Goal: Task Accomplishment & Management: Use online tool/utility

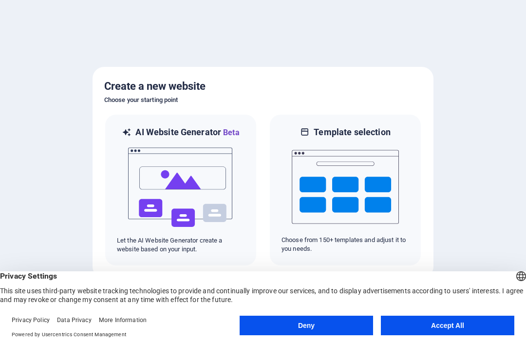
click at [460, 326] on button "Accept All" at bounding box center [448, 324] width 134 height 19
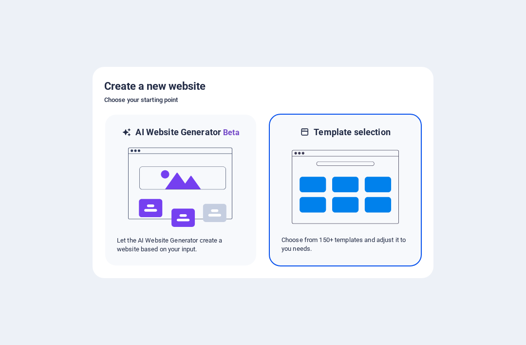
click at [357, 185] on img at bounding box center [345, 186] width 107 height 97
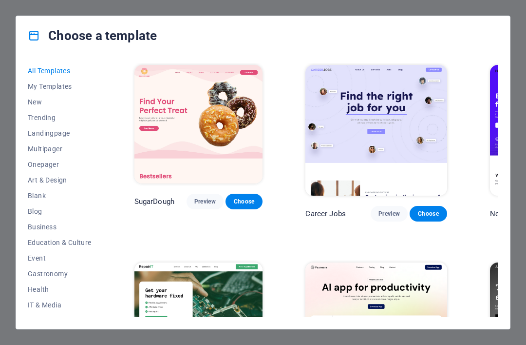
click at [58, 179] on span "Art & Design" at bounding box center [60, 180] width 64 height 8
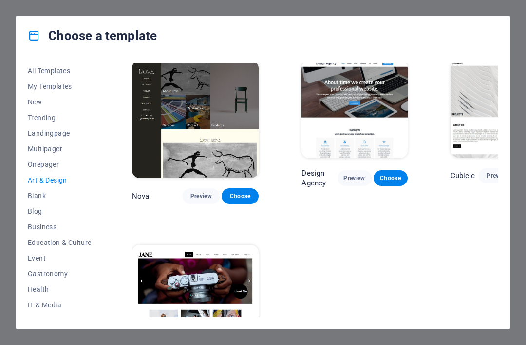
scroll to position [743, 3]
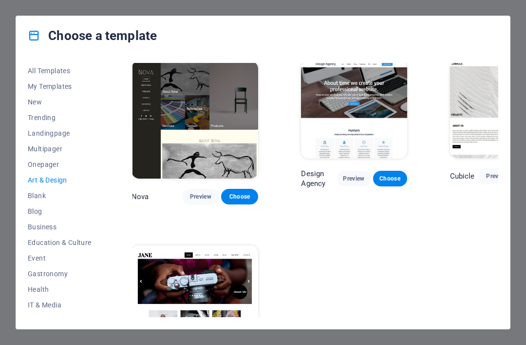
click at [83, 243] on span "Education & Culture" at bounding box center [60, 242] width 64 height 8
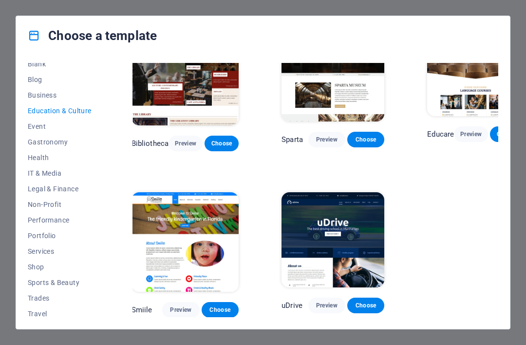
scroll to position [137, 0]
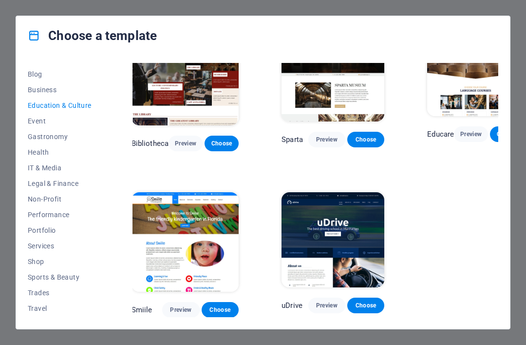
click at [42, 234] on button "Portfolio" at bounding box center [60, 230] width 64 height 16
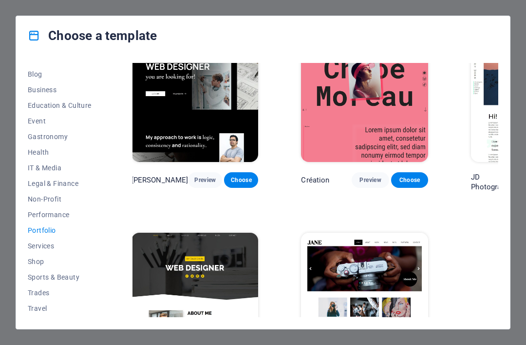
click at [471, 104] on img at bounding box center [534, 102] width 127 height 117
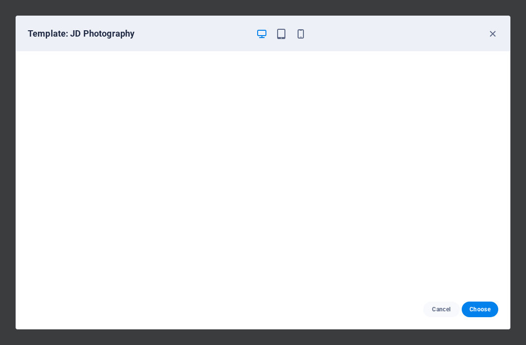
click at [486, 308] on span "Choose" at bounding box center [480, 309] width 21 height 8
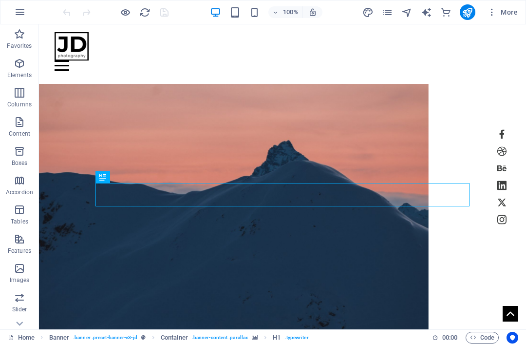
click at [383, 134] on figure at bounding box center [234, 213] width 390 height 258
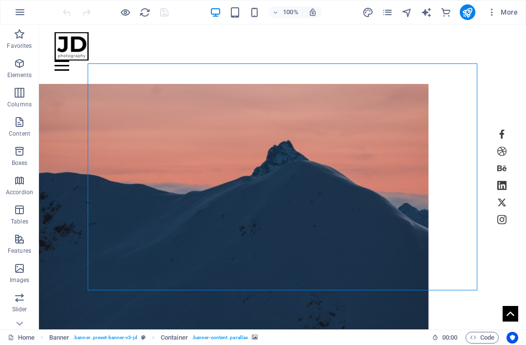
click at [371, 123] on figure at bounding box center [234, 213] width 390 height 258
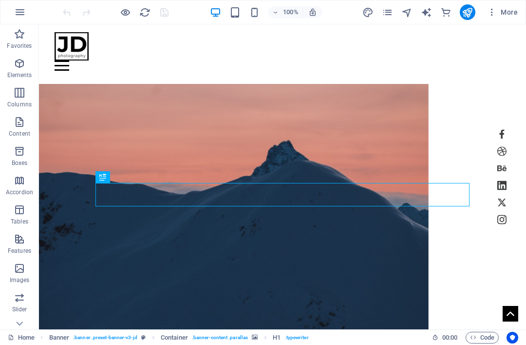
click at [23, 67] on icon "button" at bounding box center [20, 63] width 12 height 12
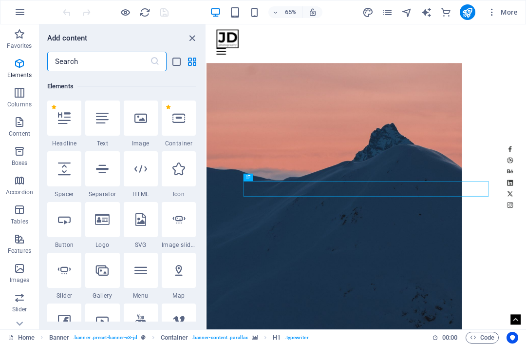
scroll to position [104, 0]
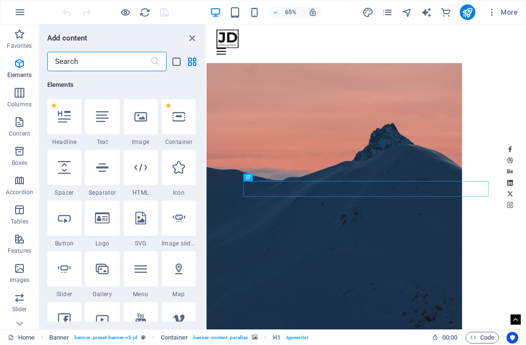
click at [94, 60] on input "text" at bounding box center [98, 61] width 103 height 19
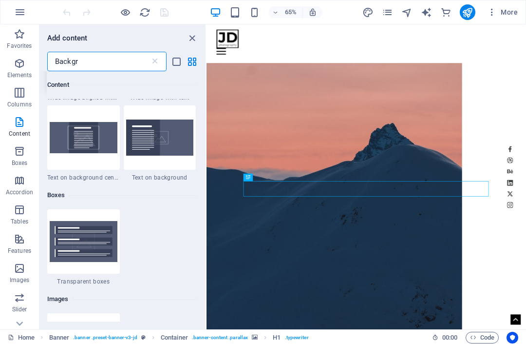
scroll to position [37, 0]
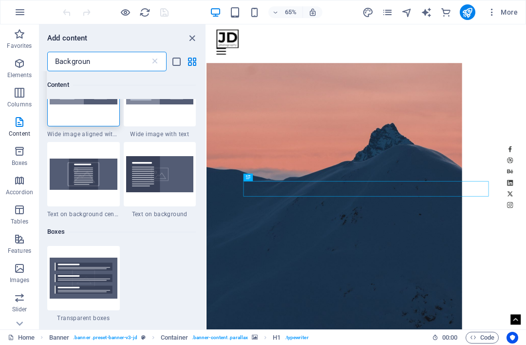
type input "Background"
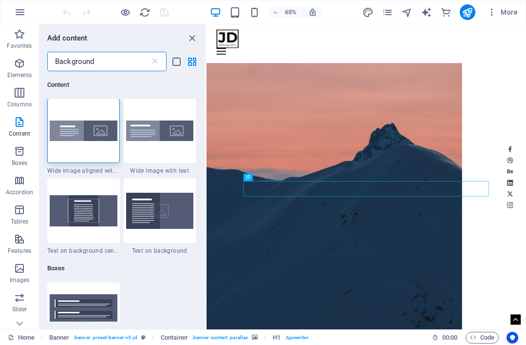
scroll to position [0, 0]
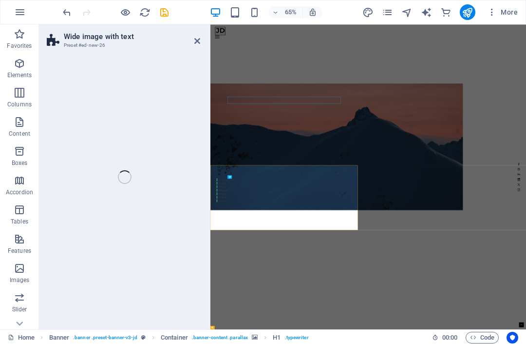
select select "%"
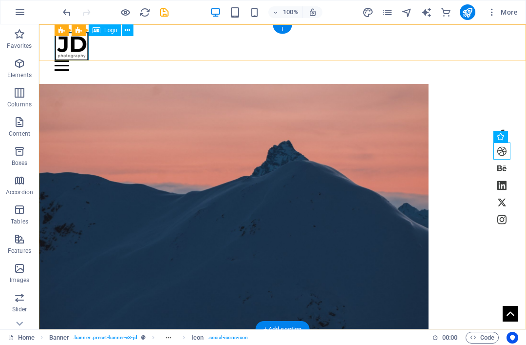
click at [75, 37] on div at bounding box center [283, 46] width 456 height 28
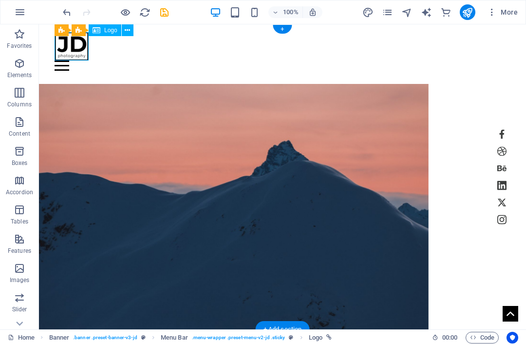
click at [74, 49] on div at bounding box center [283, 46] width 456 height 28
click at [73, 49] on div at bounding box center [283, 46] width 456 height 28
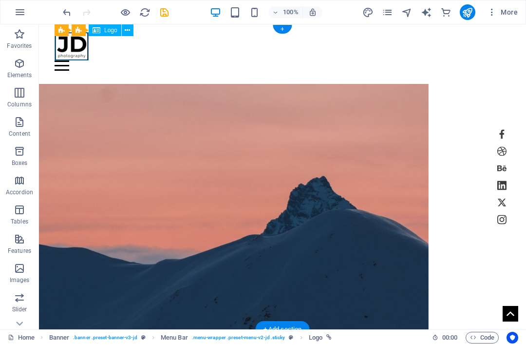
select select "px"
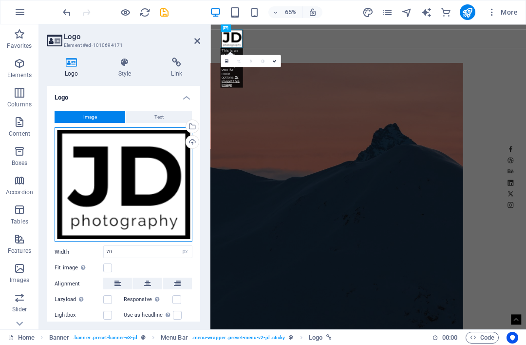
click at [143, 174] on div "Drag files here, click to choose files or select files from Files or our free s…" at bounding box center [124, 184] width 138 height 114
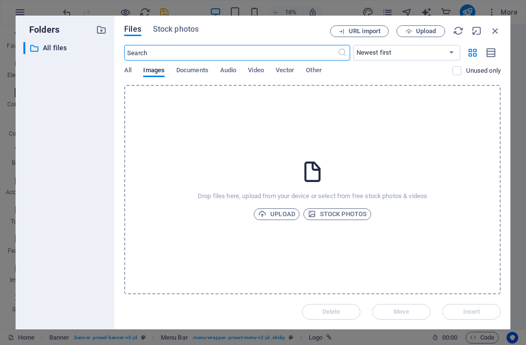
click at [158, 73] on span "Images" at bounding box center [153, 71] width 21 height 14
click at [186, 55] on input "text" at bounding box center [230, 53] width 213 height 16
click at [281, 215] on span "Upload" at bounding box center [276, 214] width 37 height 12
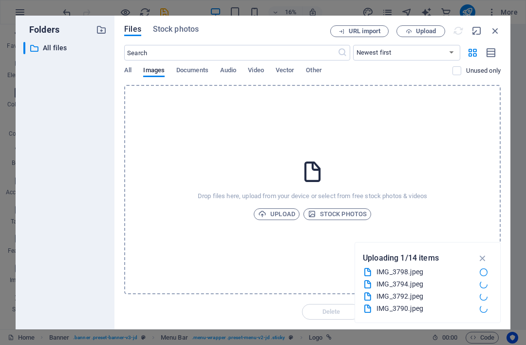
click at [469, 55] on icon "button" at bounding box center [472, 52] width 11 height 11
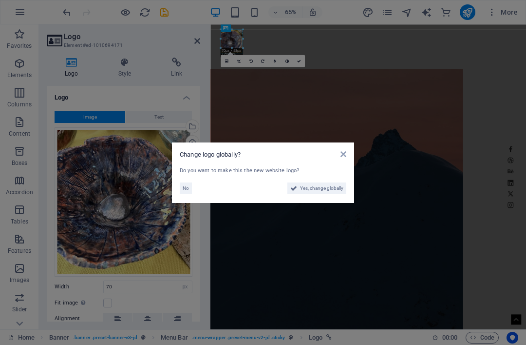
click at [335, 158] on div "Change logo globally?" at bounding box center [263, 154] width 167 height 9
click at [347, 149] on div "Change logo globally? Do you want to make this the new website logo? No Yes, ch…" at bounding box center [263, 172] width 182 height 60
click at [183, 188] on span "No" at bounding box center [186, 188] width 6 height 12
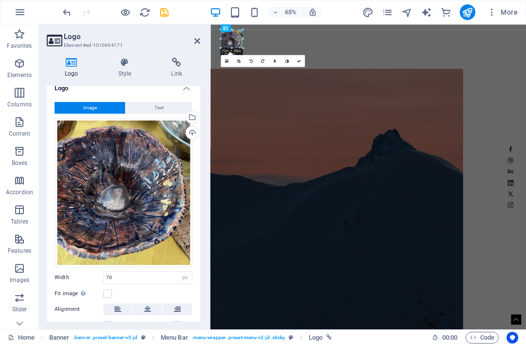
scroll to position [11, 0]
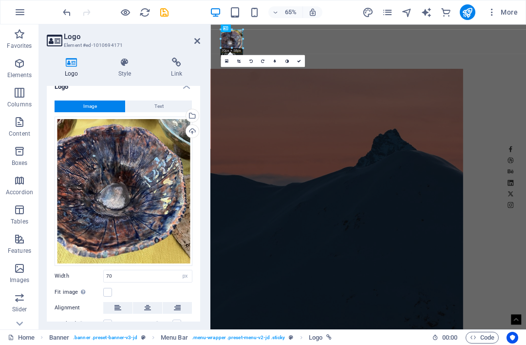
click at [60, 38] on icon at bounding box center [54, 41] width 15 height 14
click at [81, 69] on h4 "Logo" at bounding box center [74, 67] width 54 height 20
click at [157, 105] on span "Text" at bounding box center [158, 106] width 9 height 12
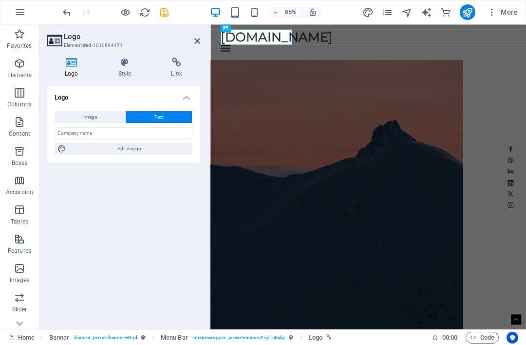
scroll to position [0, 0]
click at [94, 132] on input "text" at bounding box center [124, 133] width 138 height 12
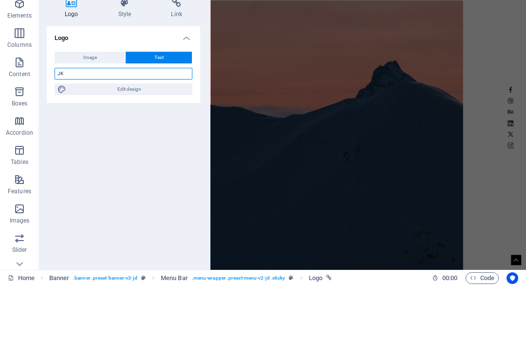
type input "JK"
click at [136, 143] on span "Edit design" at bounding box center [129, 149] width 120 height 12
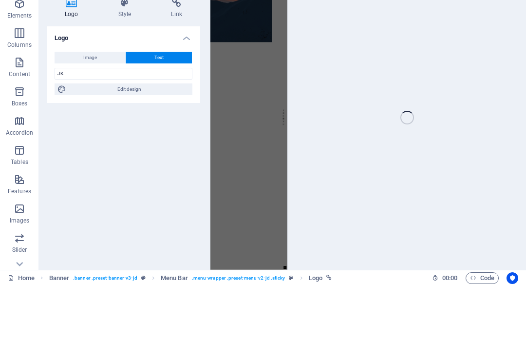
select select "px"
select select "700"
select select "px"
select select "rem"
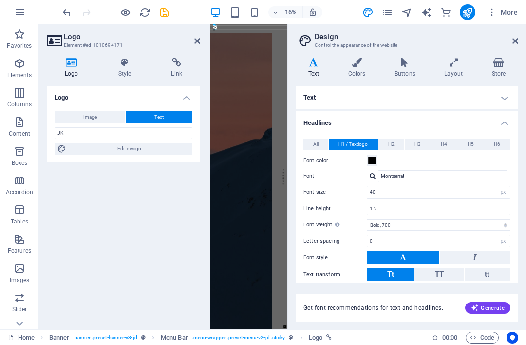
click at [317, 68] on h4 "Text" at bounding box center [316, 67] width 40 height 20
click at [314, 68] on h4 "Text" at bounding box center [316, 67] width 40 height 20
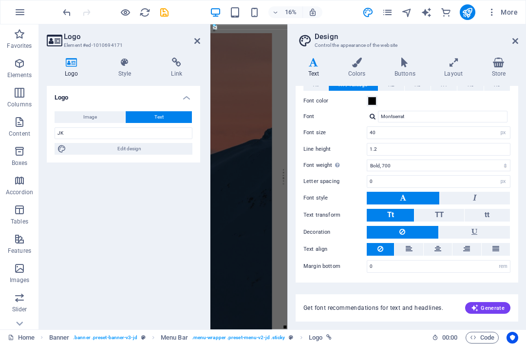
scroll to position [59, 0]
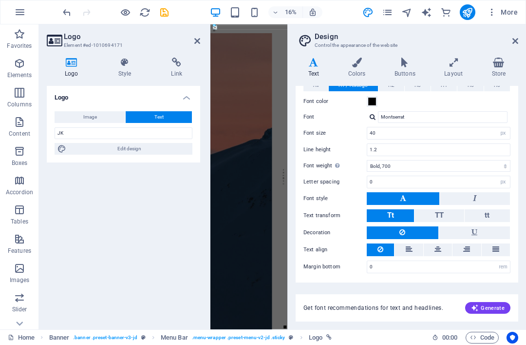
click at [484, 307] on span "Generate" at bounding box center [488, 308] width 34 height 8
click at [382, 307] on span "Get font recommendations for text and headlines." at bounding box center [374, 308] width 140 height 8
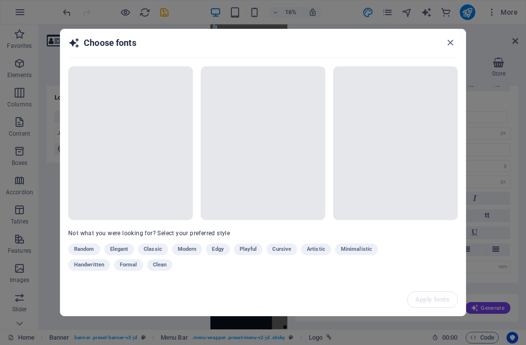
click at [86, 245] on div "Random Elegant Classic Modern Edgy Playful Cursive Artistic Minimalistic Handwr…" at bounding box center [238, 258] width 341 height 31
click at [313, 252] on div "Random Elegant Classic Modern Edgy Playful Cursive Artistic Minimalistic Handwr…" at bounding box center [238, 258] width 341 height 31
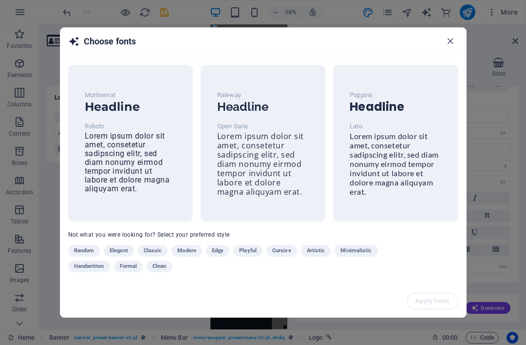
click at [316, 294] on div "Apply fonts" at bounding box center [263, 301] width 406 height 32
click at [316, 254] on span "Artistic" at bounding box center [316, 251] width 19 height 12
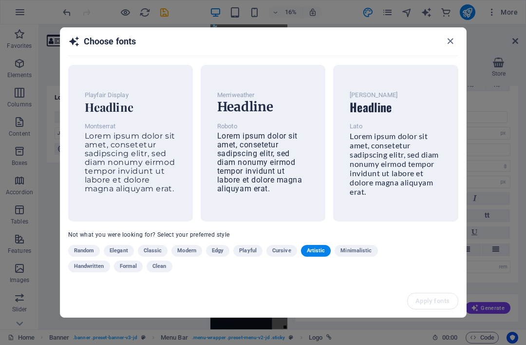
click at [221, 249] on span "Edgy" at bounding box center [218, 251] width 12 height 12
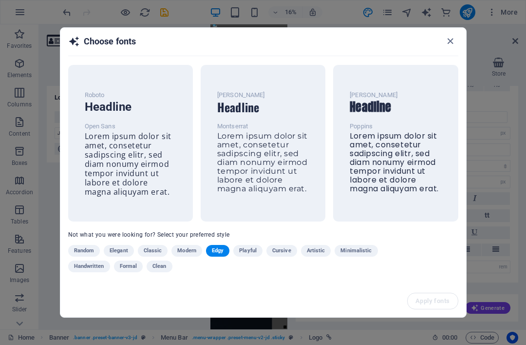
click at [355, 256] on span "Minimalistic" at bounding box center [356, 251] width 31 height 12
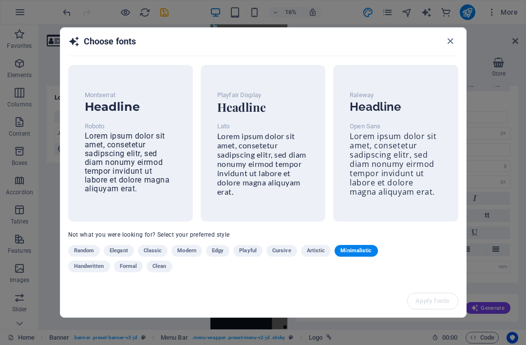
click at [88, 264] on span "Handwritten" at bounding box center [89, 266] width 30 height 12
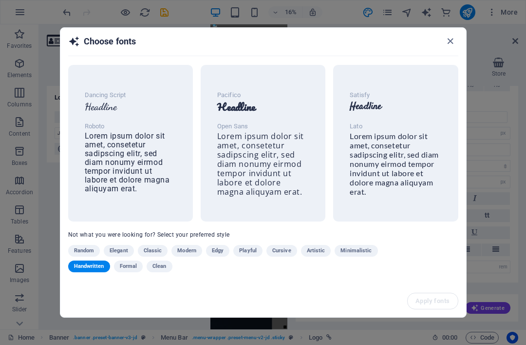
click at [395, 157] on span "Lorem ipsum dolor sit amet, consetetur sadipscing elitr, sed diam nonumy eirmod…" at bounding box center [394, 163] width 89 height 65
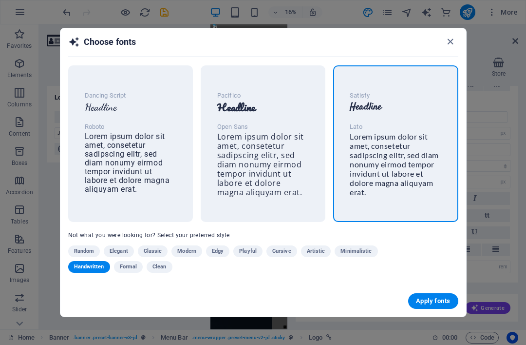
click at [433, 298] on span "Apply fonts" at bounding box center [433, 301] width 34 height 8
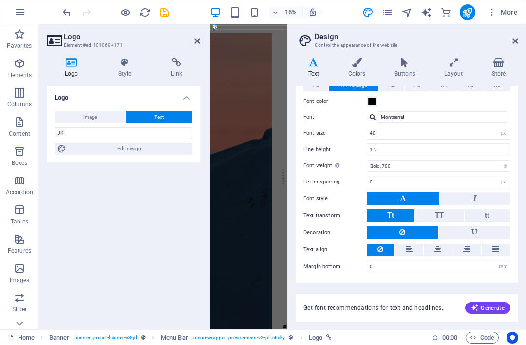
click at [378, 44] on h3 "Control the appearance of the website" at bounding box center [407, 45] width 184 height 9
click at [383, 40] on h2 "Design" at bounding box center [417, 36] width 204 height 9
click at [517, 42] on icon at bounding box center [516, 41] width 6 height 8
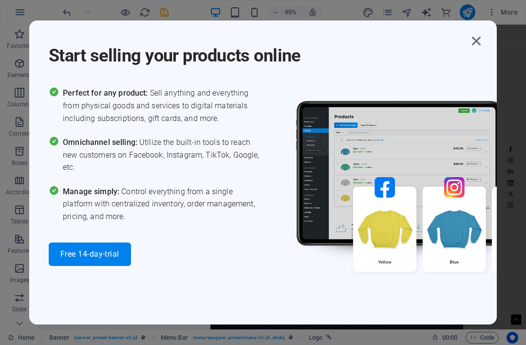
click at [475, 41] on icon "button" at bounding box center [477, 41] width 18 height 18
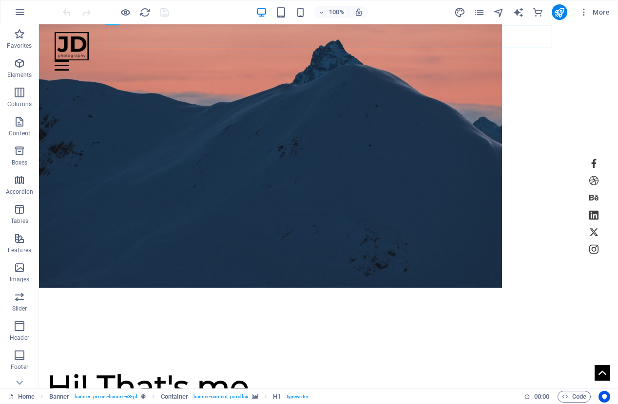
scroll to position [192, 0]
